Goal: Use online tool/utility: Utilize a website feature to perform a specific function

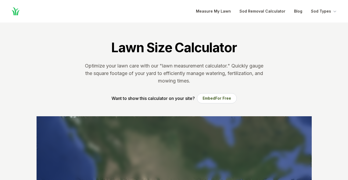
scroll to position [122, 0]
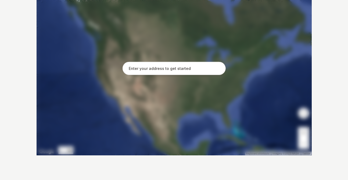
click at [139, 68] on input "text" at bounding box center [173, 68] width 103 height 13
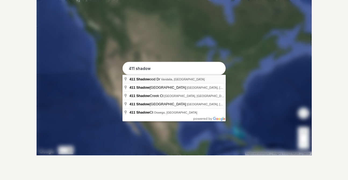
type input "[STREET_ADDRESS]"
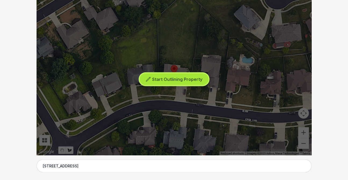
click at [177, 81] on span "Start Outlining Property" at bounding box center [177, 79] width 50 height 5
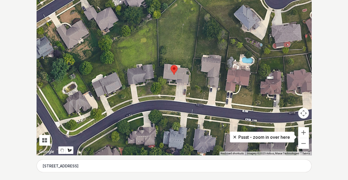
click at [161, 98] on div at bounding box center [174, 75] width 275 height 161
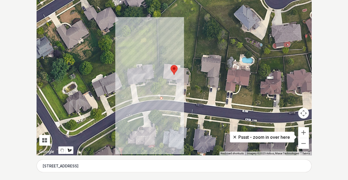
click at [159, 67] on div at bounding box center [174, 75] width 275 height 161
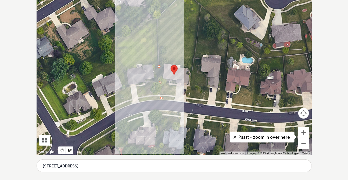
click at [158, 18] on div at bounding box center [174, 75] width 275 height 161
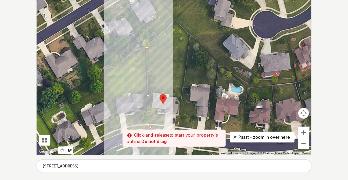
drag, startPoint x: 172, startPoint y: 11, endPoint x: 161, endPoint y: 41, distance: 32.0
click at [161, 41] on div at bounding box center [174, 75] width 275 height 161
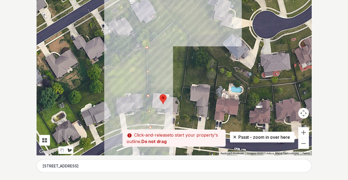
click at [175, 21] on div at bounding box center [174, 75] width 275 height 161
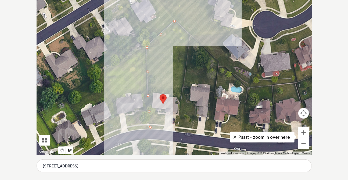
click at [189, 35] on div at bounding box center [174, 75] width 275 height 161
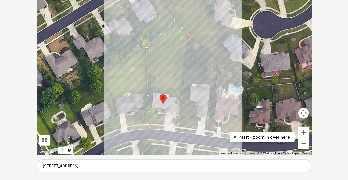
click at [177, 132] on div at bounding box center [174, 75] width 275 height 161
click at [175, 126] on div at bounding box center [174, 75] width 275 height 161
click at [178, 110] on div at bounding box center [174, 75] width 275 height 161
click at [177, 96] on div at bounding box center [174, 75] width 275 height 161
click at [153, 92] on div at bounding box center [174, 75] width 275 height 161
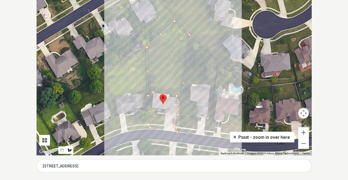
click at [152, 108] on div at bounding box center [174, 75] width 275 height 161
click at [156, 116] on div at bounding box center [174, 75] width 275 height 161
click at [165, 115] on div at bounding box center [174, 75] width 275 height 161
click at [162, 130] on div at bounding box center [174, 75] width 275 height 161
click at [152, 129] on div at bounding box center [174, 75] width 275 height 161
